Goal: Task Accomplishment & Management: Manage account settings

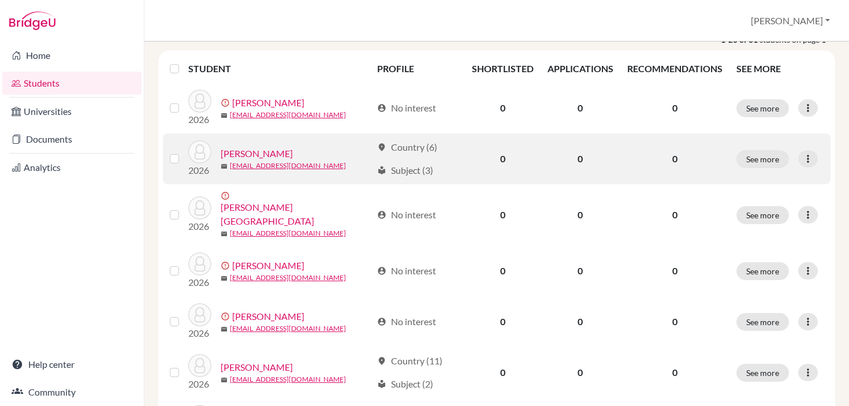
scroll to position [165, 0]
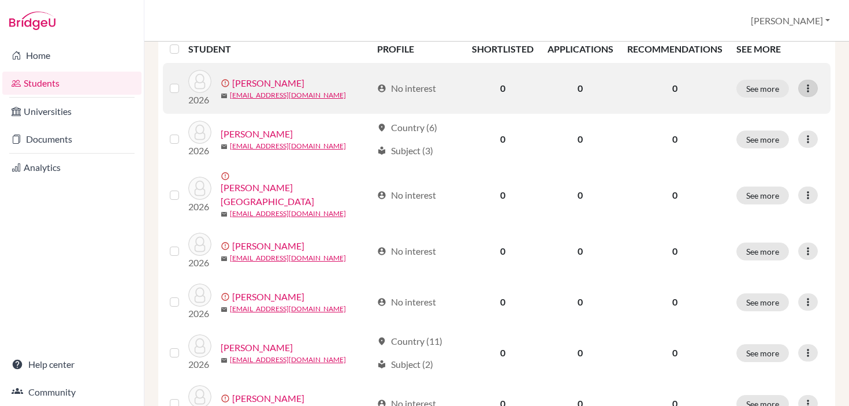
click at [798, 88] on div at bounding box center [808, 88] width 20 height 17
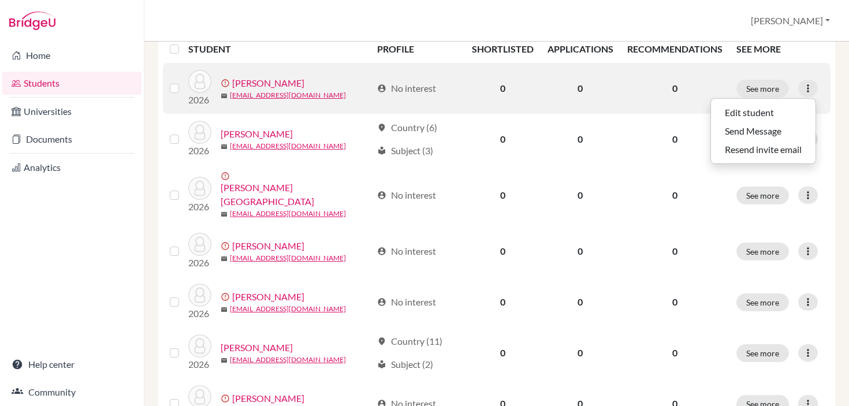
click at [266, 83] on link "Abadjiev, Stefan" at bounding box center [268, 83] width 72 height 14
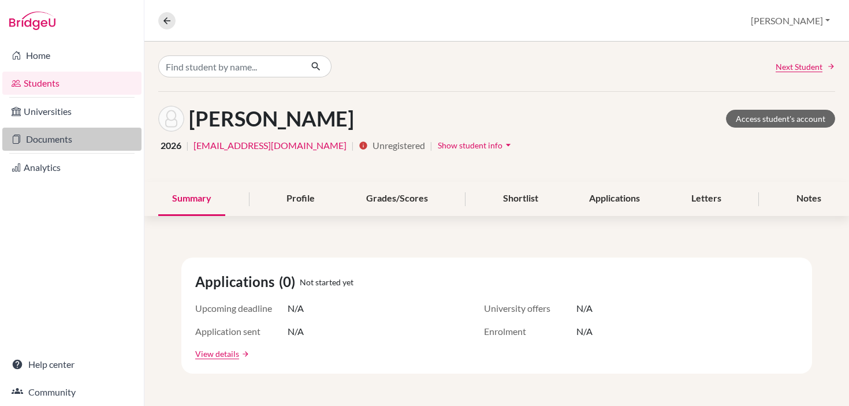
click at [53, 136] on link "Documents" at bounding box center [71, 139] width 139 height 23
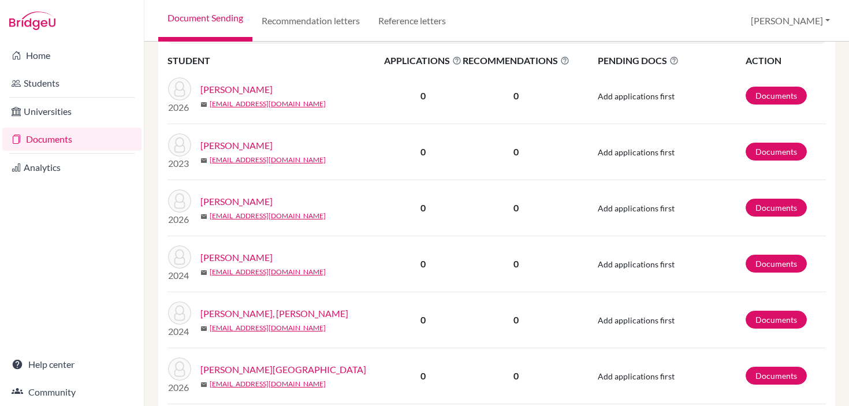
scroll to position [181, 0]
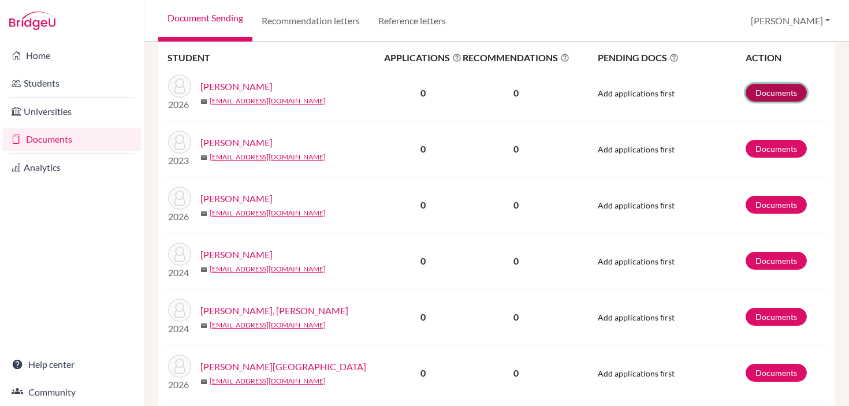
click at [779, 90] on link "Documents" at bounding box center [776, 93] width 61 height 18
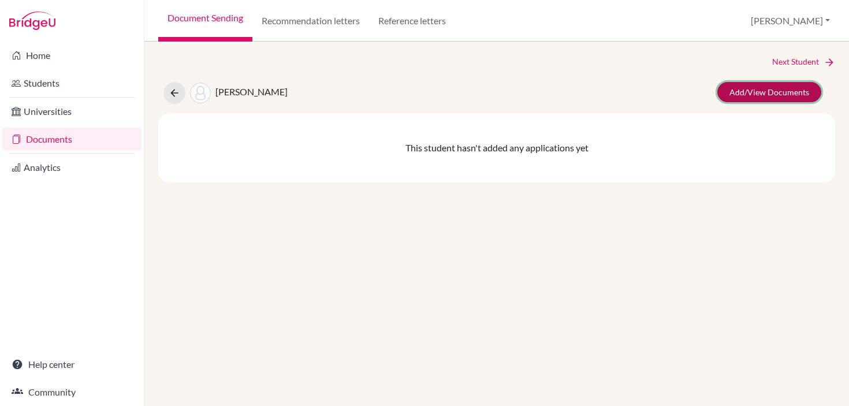
click at [769, 88] on link "Add/View Documents" at bounding box center [769, 92] width 104 height 20
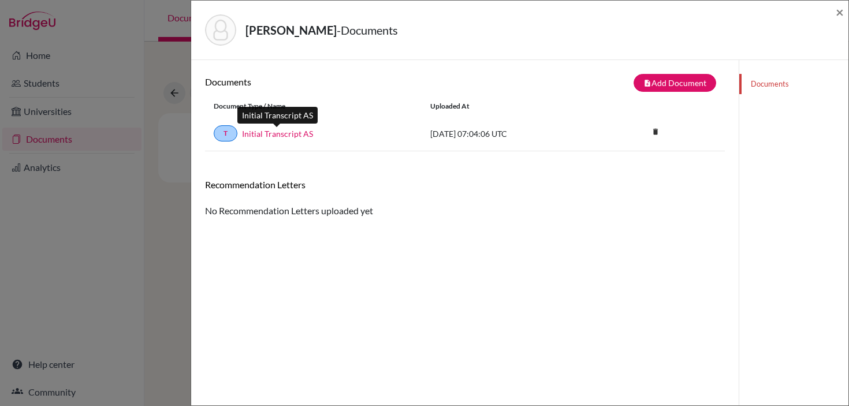
click at [248, 133] on link "Initial Transcript AS" at bounding box center [277, 134] width 71 height 12
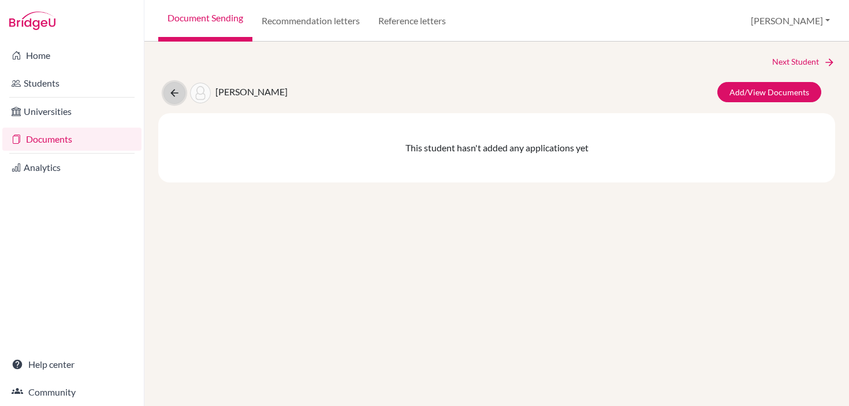
click at [176, 95] on icon at bounding box center [175, 93] width 12 height 12
click at [179, 90] on icon at bounding box center [175, 93] width 12 height 12
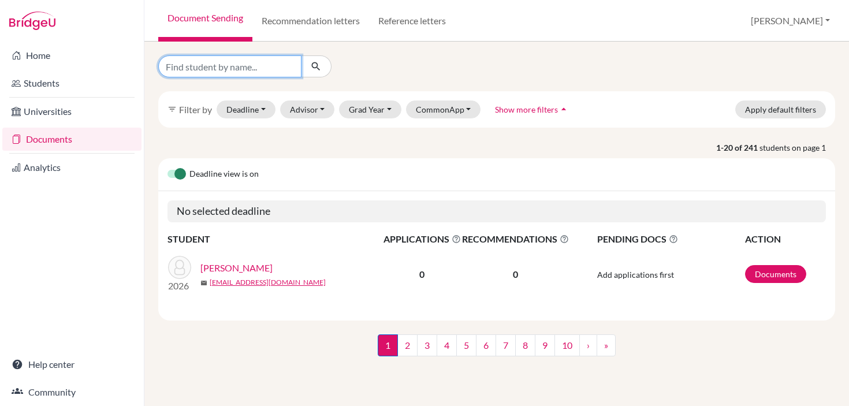
click at [193, 66] on input "Find student by name..." at bounding box center [229, 66] width 143 height 22
type input "myer"
click button "submit" at bounding box center [316, 66] width 31 height 22
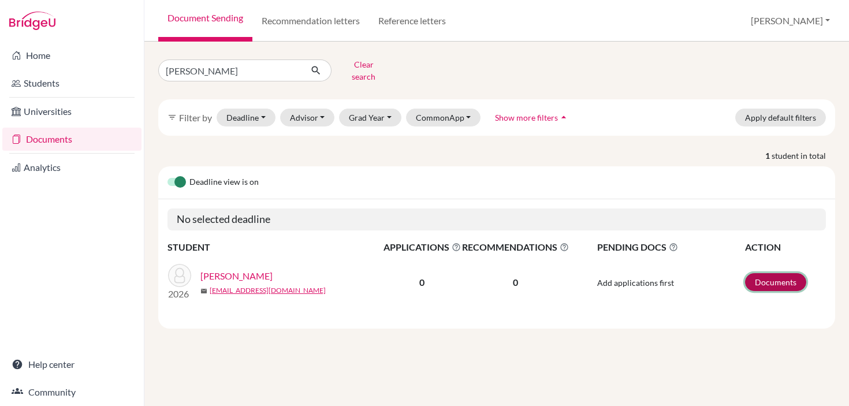
click at [766, 275] on link "Documents" at bounding box center [775, 282] width 61 height 18
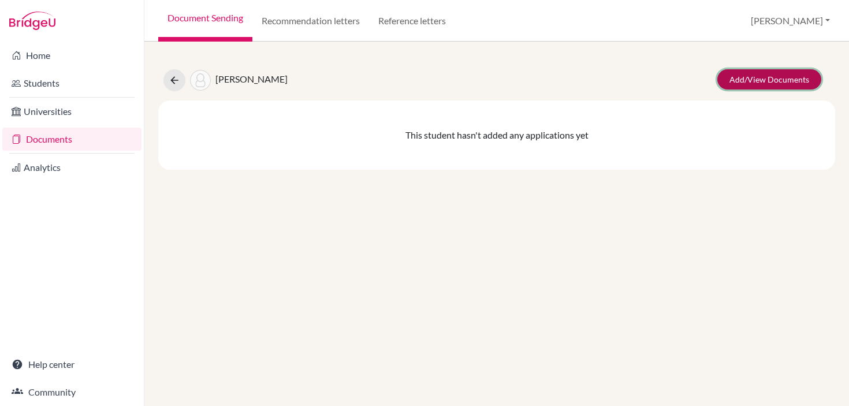
click at [751, 78] on link "Add/View Documents" at bounding box center [769, 79] width 104 height 20
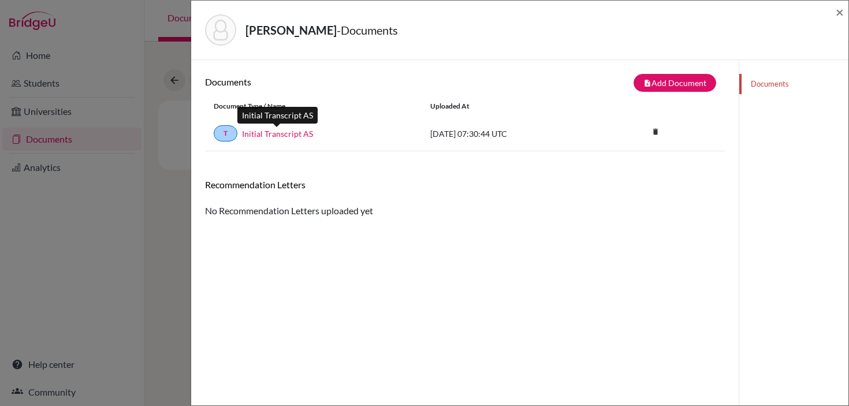
click at [291, 129] on link "Initial Transcript AS" at bounding box center [277, 134] width 71 height 12
